Goal: Communication & Community: Ask a question

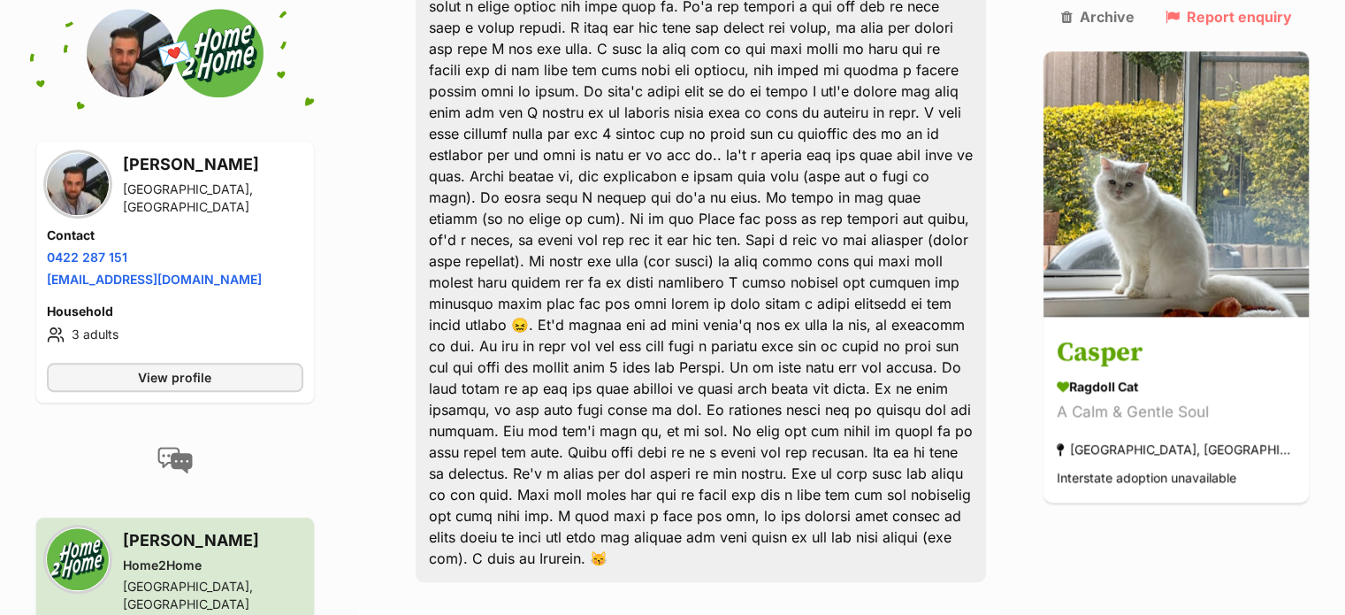
scroll to position [2211, 0]
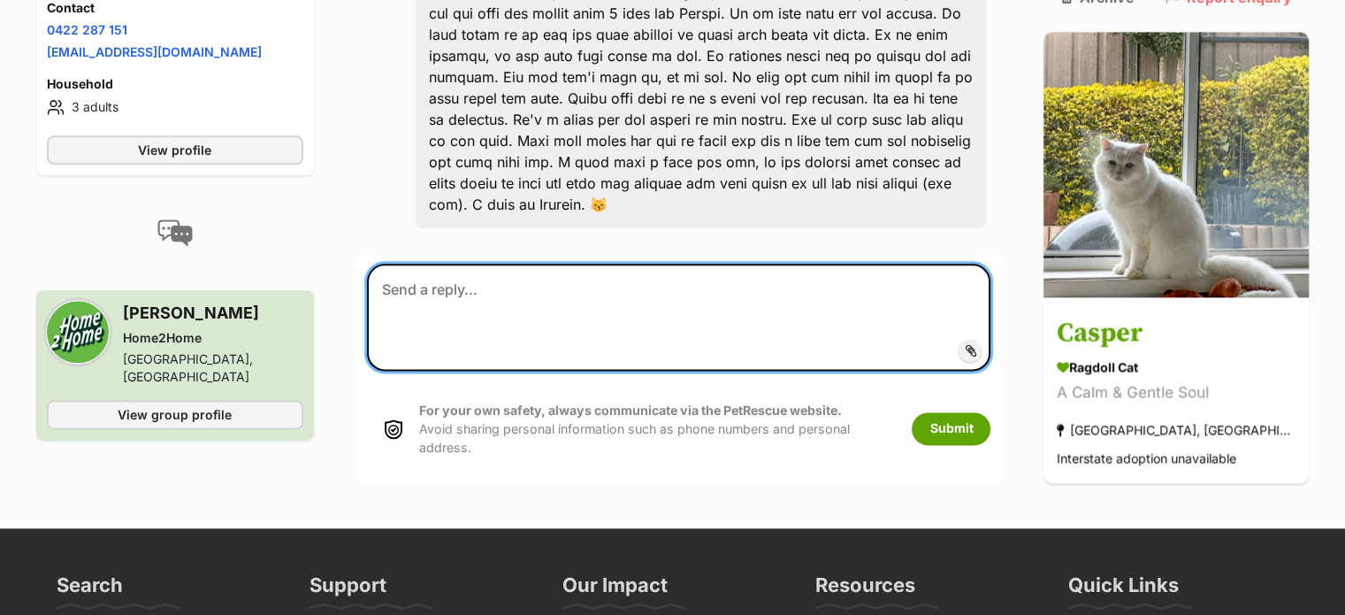
click at [519, 264] on textarea at bounding box center [679, 317] width 625 height 106
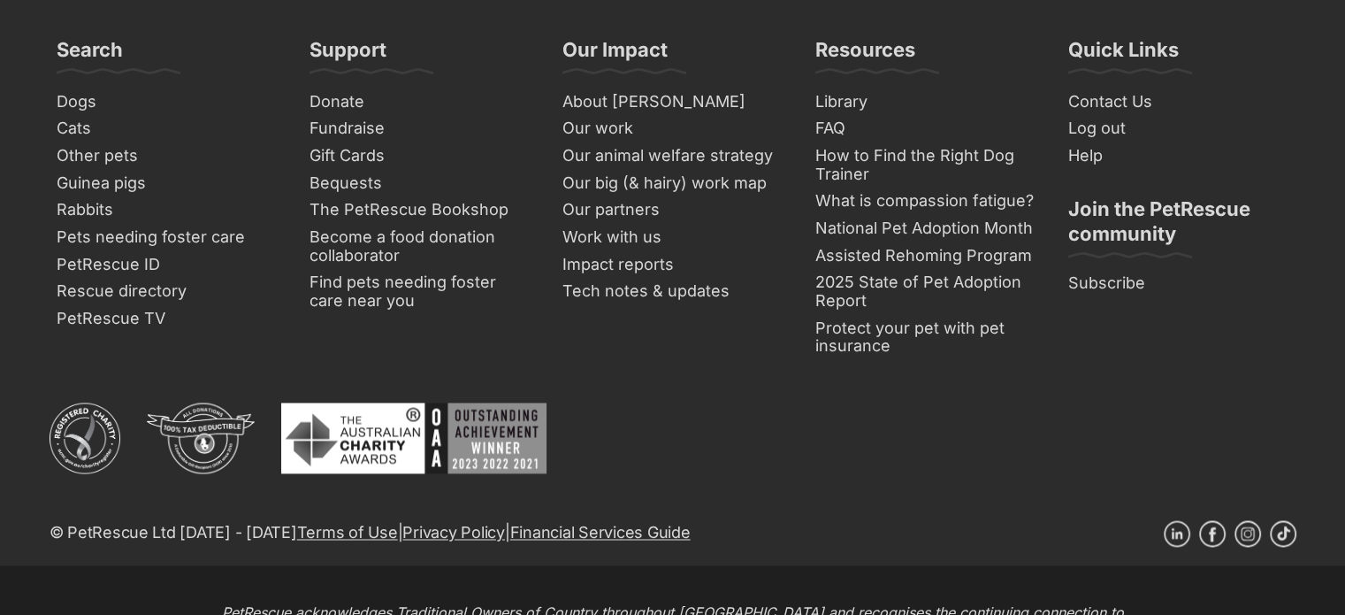
scroll to position [2816, 0]
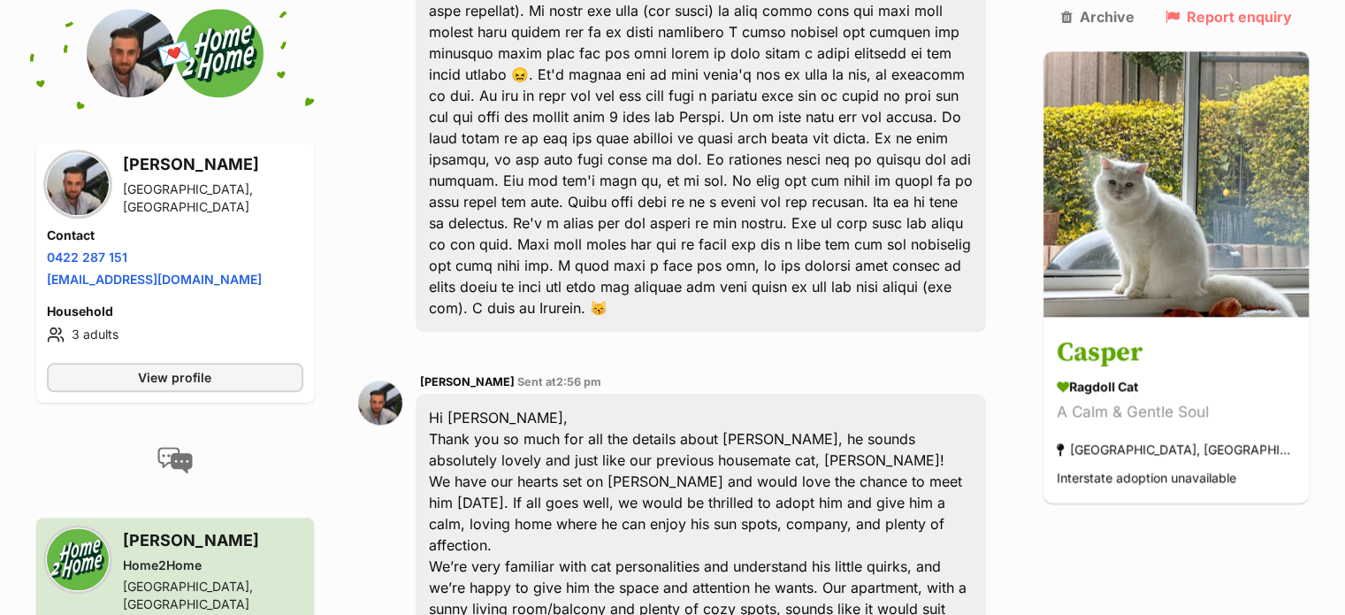
scroll to position [2388, 0]
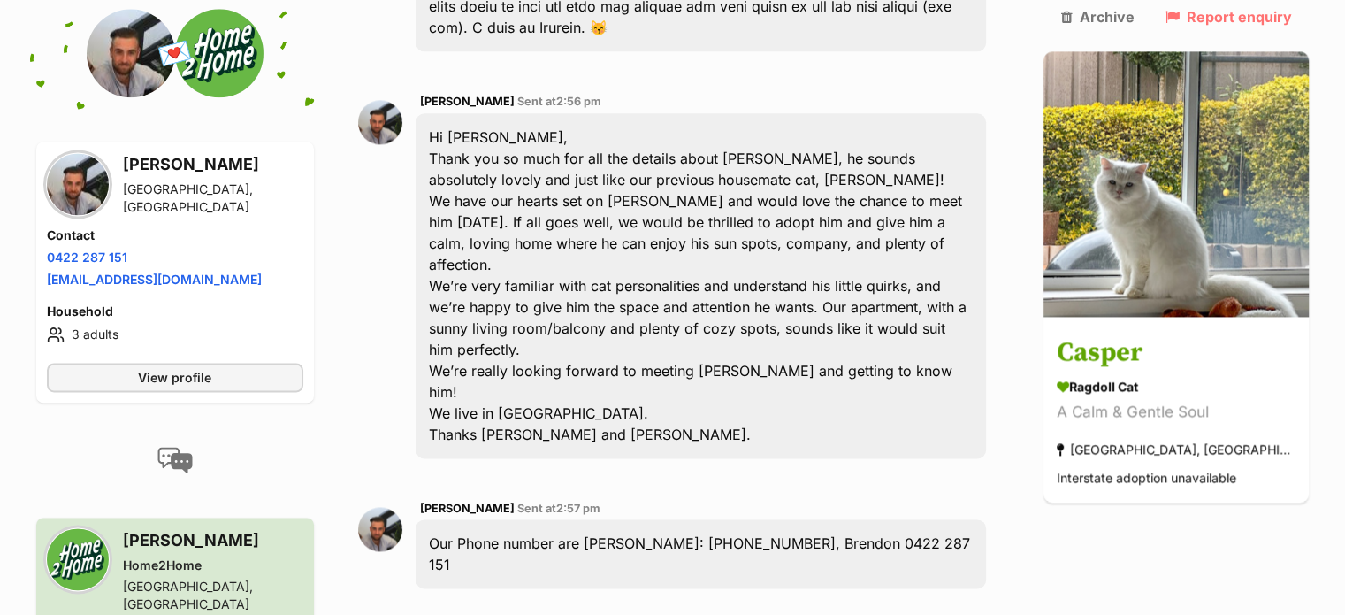
type textarea "Oh wow - this sounds so perfect. My number is [PHONE_NUMBER]. I'll send you som…"
